Goal: Task Accomplishment & Management: Manage account settings

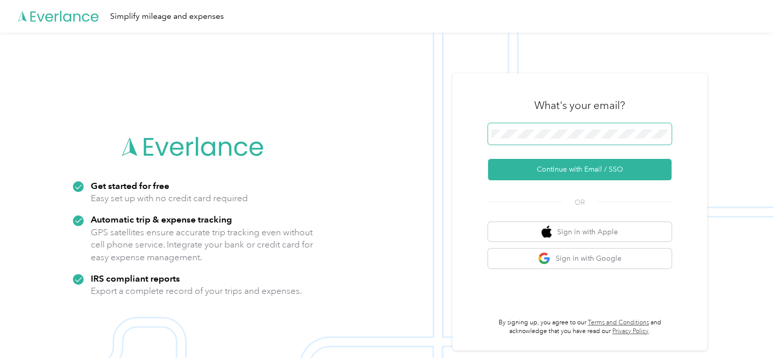
click at [488, 159] on button "Continue with Email / SSO" at bounding box center [579, 169] width 183 height 21
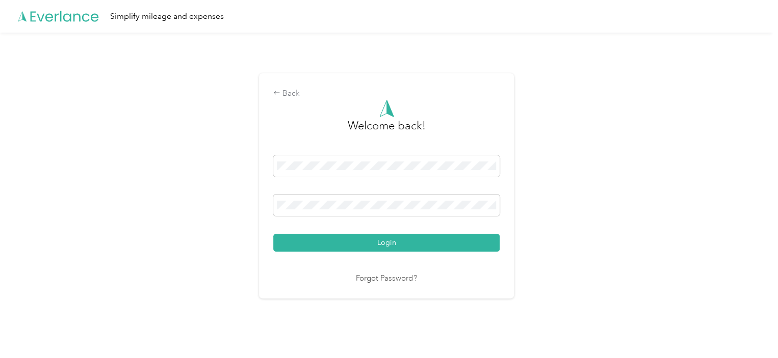
click at [273, 234] on button "Login" at bounding box center [386, 243] width 226 height 18
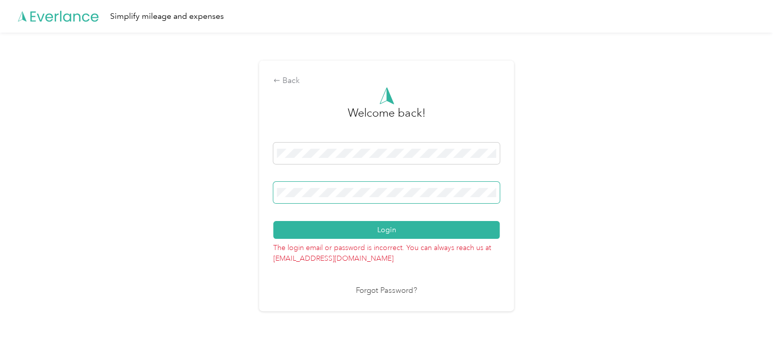
click at [335, 203] on span at bounding box center [386, 192] width 226 height 21
click at [233, 194] on div "Back Welcome back! Login The login email or password is incorrect. You can alwa…" at bounding box center [386, 190] width 773 height 315
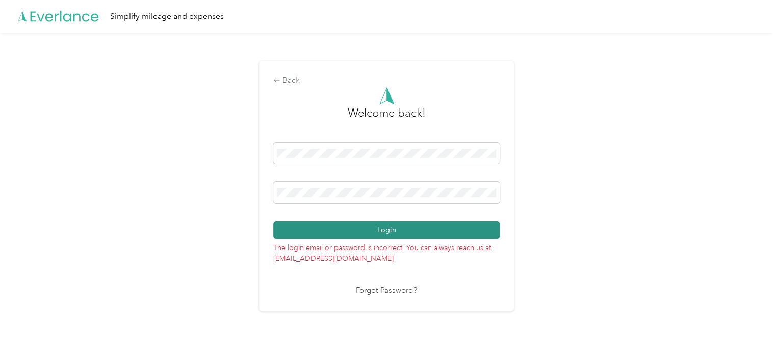
click at [392, 233] on button "Login" at bounding box center [386, 230] width 226 height 18
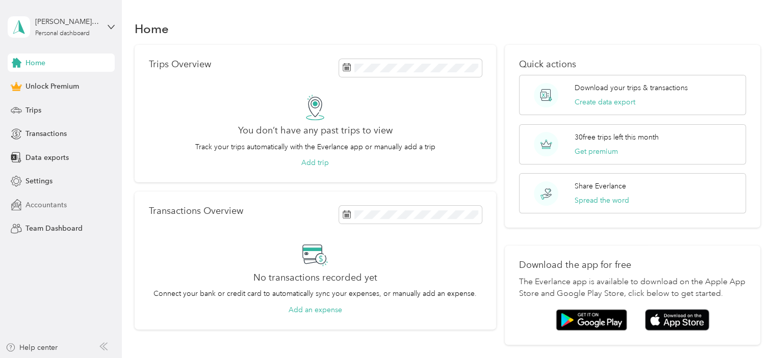
click at [61, 204] on span "Accountants" at bounding box center [45, 205] width 41 height 11
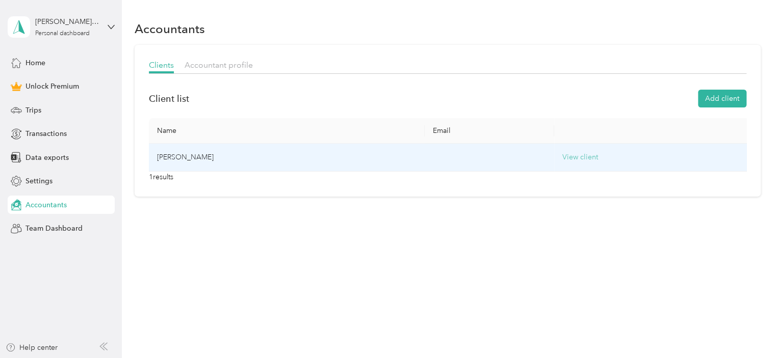
click at [562, 160] on button "View client" at bounding box center [580, 157] width 36 height 11
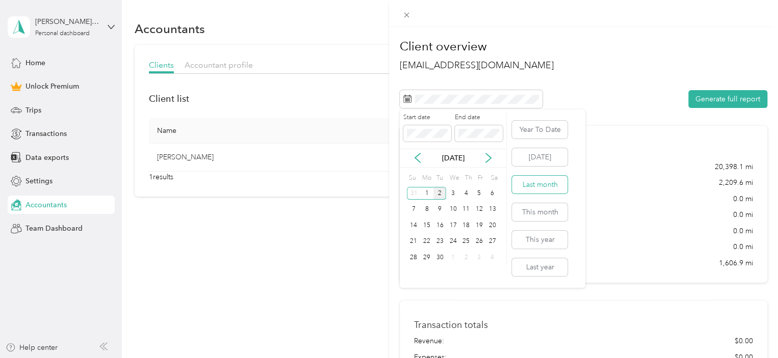
click at [536, 189] on button "Last month" at bounding box center [540, 185] width 56 height 18
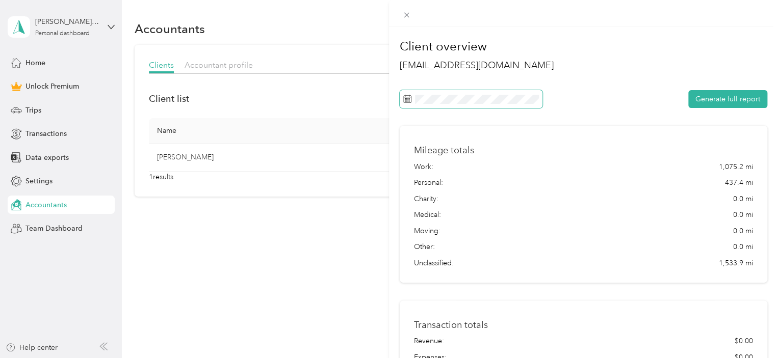
click at [469, 103] on span at bounding box center [471, 99] width 143 height 18
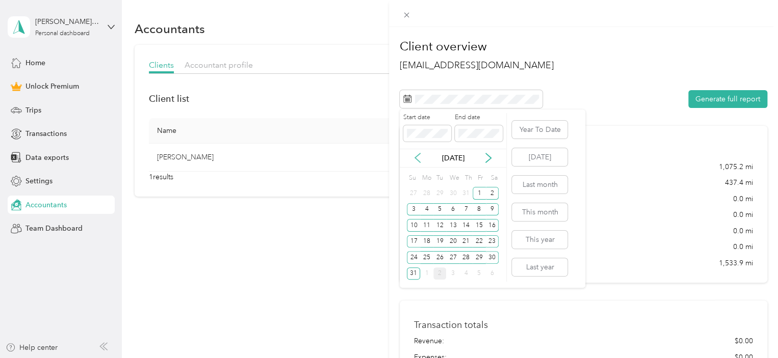
click at [420, 159] on icon at bounding box center [417, 158] width 10 height 10
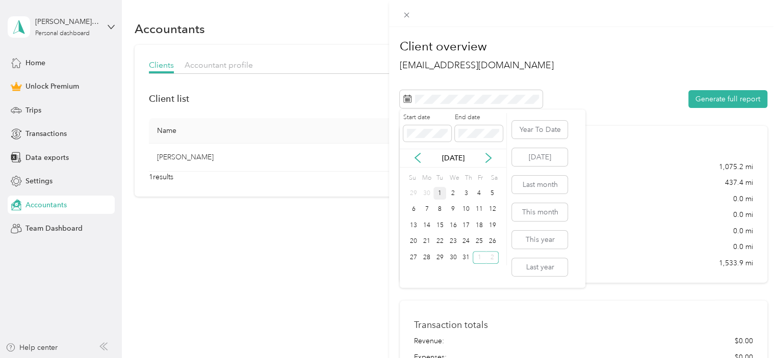
click at [440, 192] on div "1" at bounding box center [439, 193] width 13 height 13
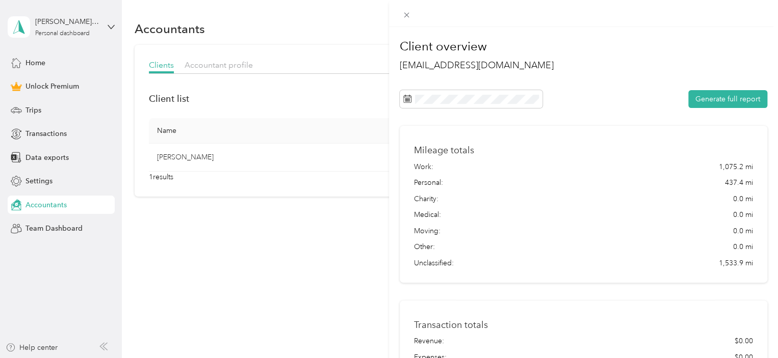
click at [601, 91] on div "Generate full report" at bounding box center [583, 99] width 367 height 18
click at [537, 199] on div "Charity: 0.0 mi" at bounding box center [583, 199] width 339 height 11
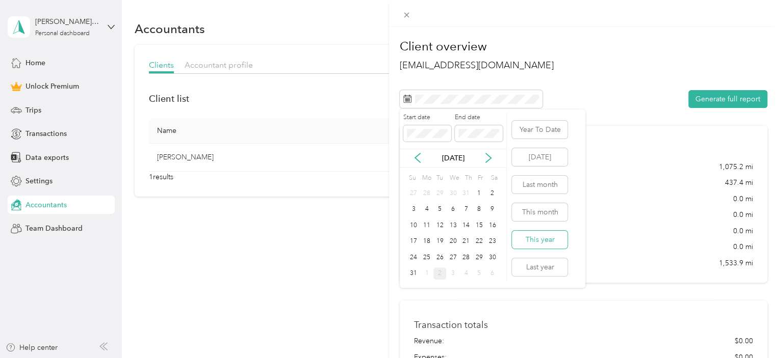
click at [536, 244] on button "This year" at bounding box center [540, 240] width 56 height 18
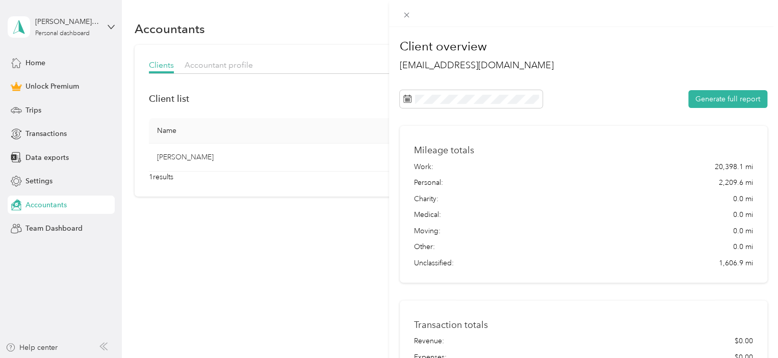
click at [536, 238] on div "Work: 20,398.1 mi Personal: 2,209.6 mi Charity: 0.0 mi Medical: 0.0 mi Moving: …" at bounding box center [583, 215] width 339 height 107
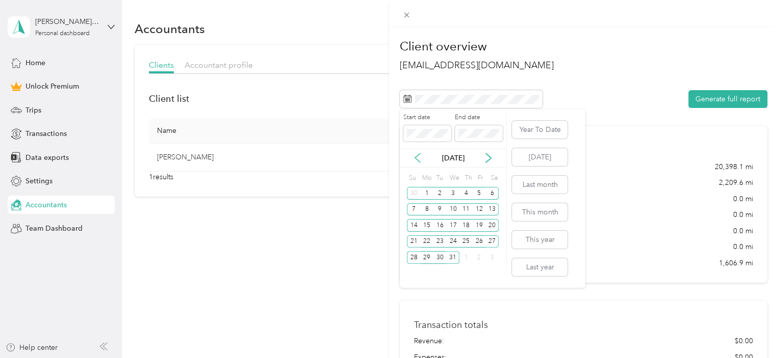
click at [418, 155] on icon at bounding box center [417, 157] width 5 height 9
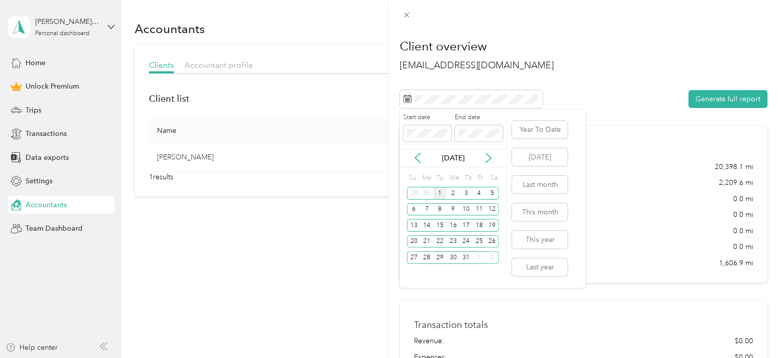
click at [441, 191] on div "1" at bounding box center [439, 193] width 13 height 13
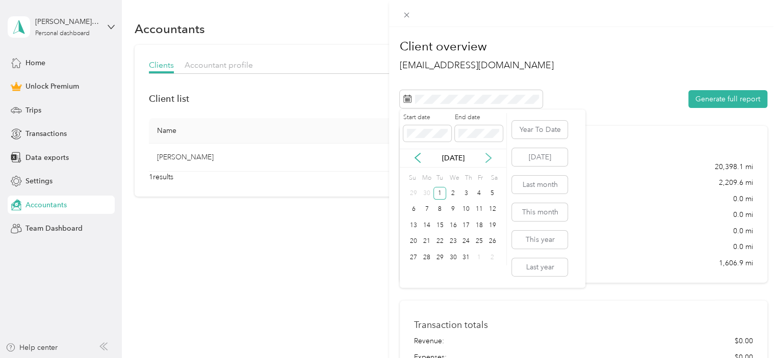
click at [488, 155] on icon at bounding box center [488, 157] width 5 height 9
click at [465, 194] on div "31" at bounding box center [465, 193] width 13 height 13
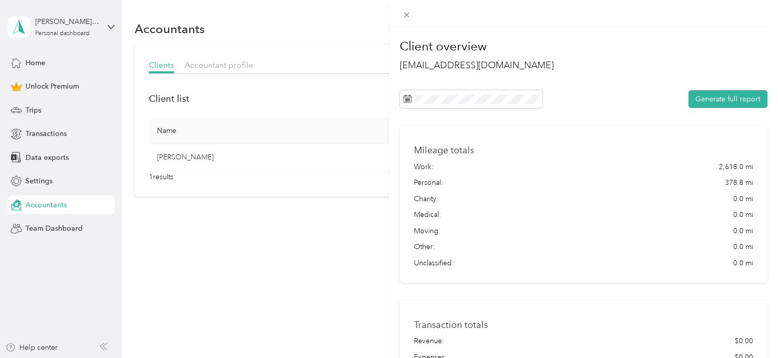
click at [543, 231] on div "Moving: 0.0 mi" at bounding box center [583, 231] width 339 height 11
